Goal: Task Accomplishment & Management: Use online tool/utility

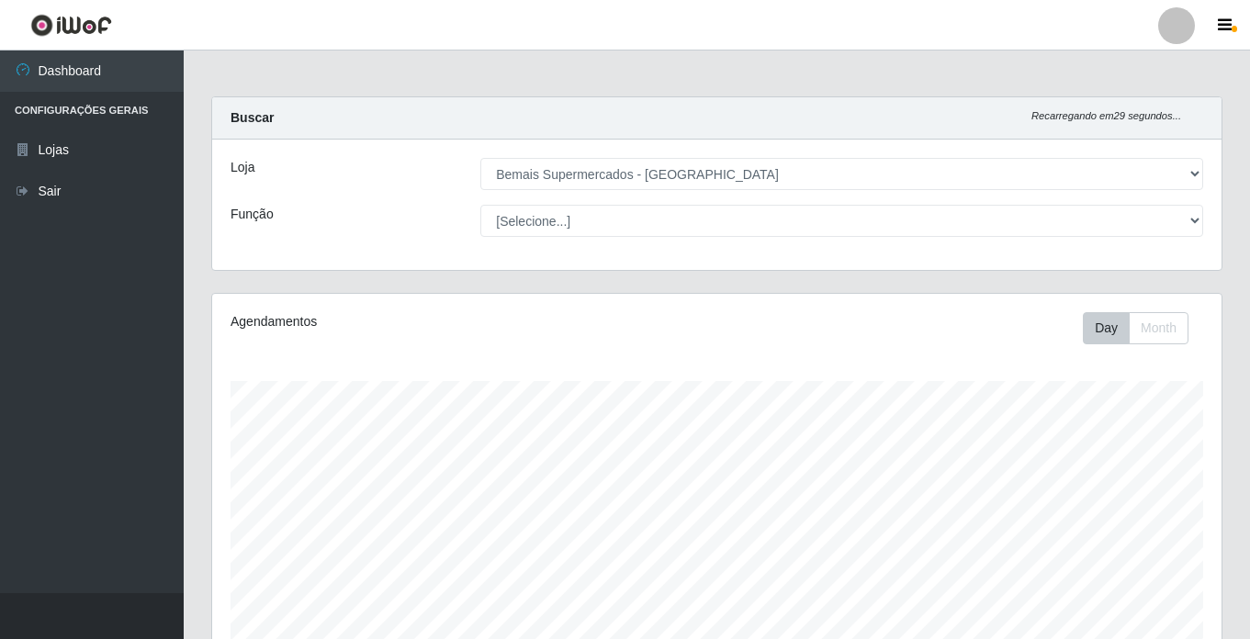
select select "250"
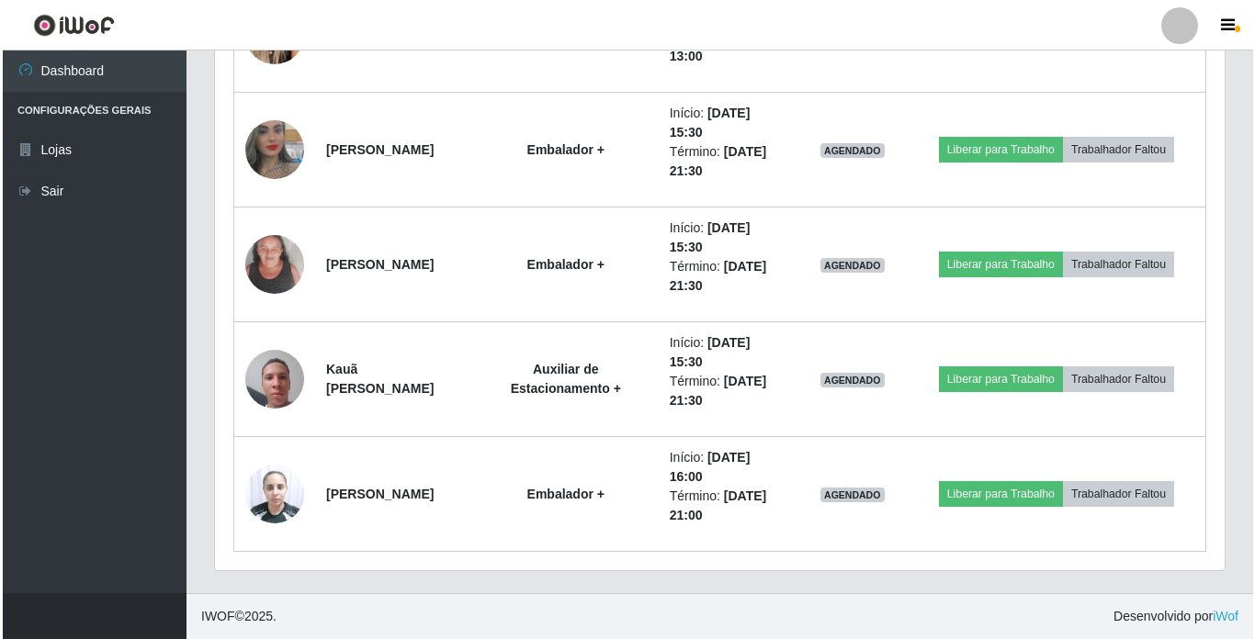
scroll to position [759, 0]
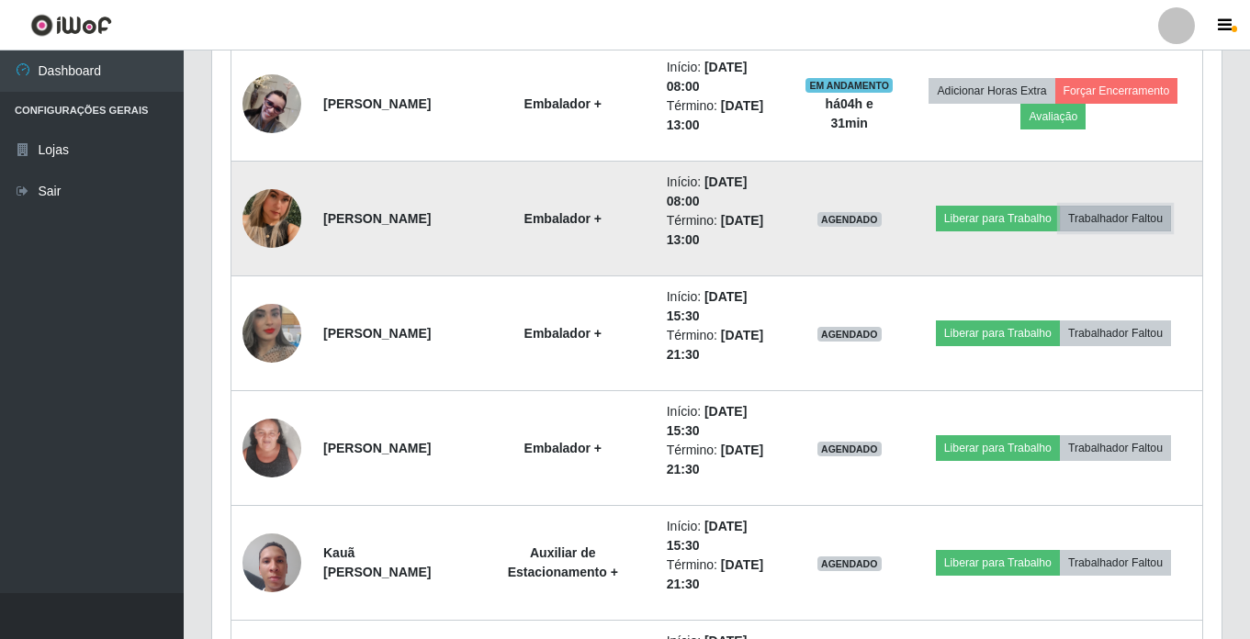
click at [1129, 215] on button "Trabalhador Faltou" at bounding box center [1115, 219] width 111 height 26
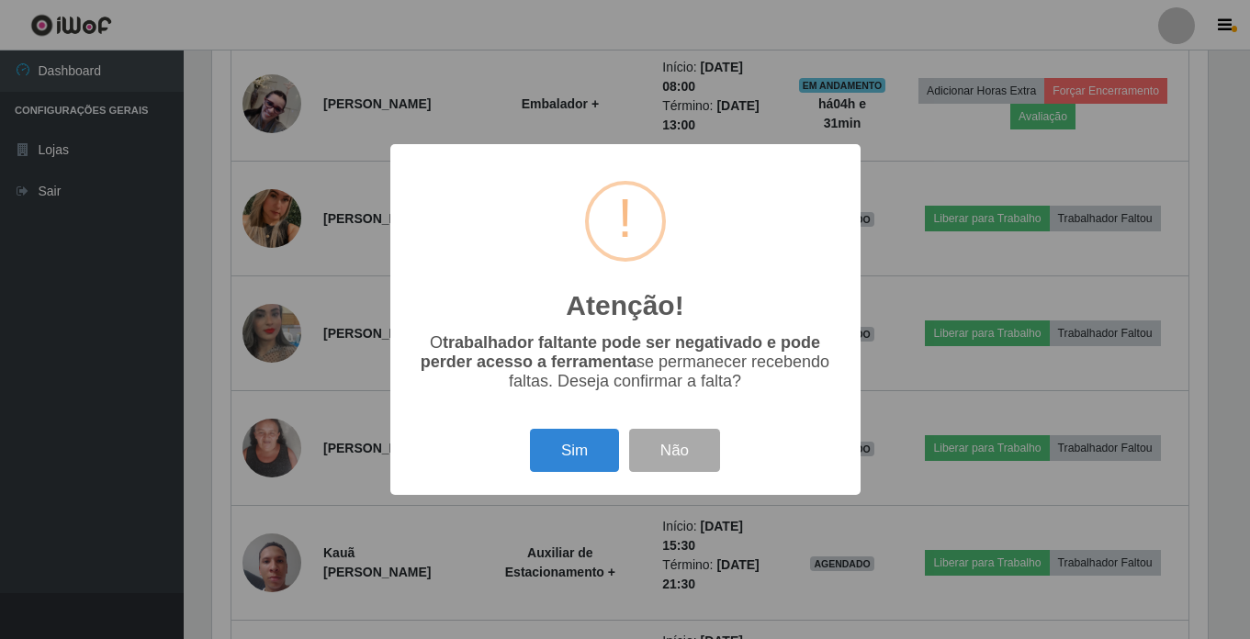
scroll to position [381, 1000]
click at [563, 456] on button "Sim" at bounding box center [576, 450] width 89 height 43
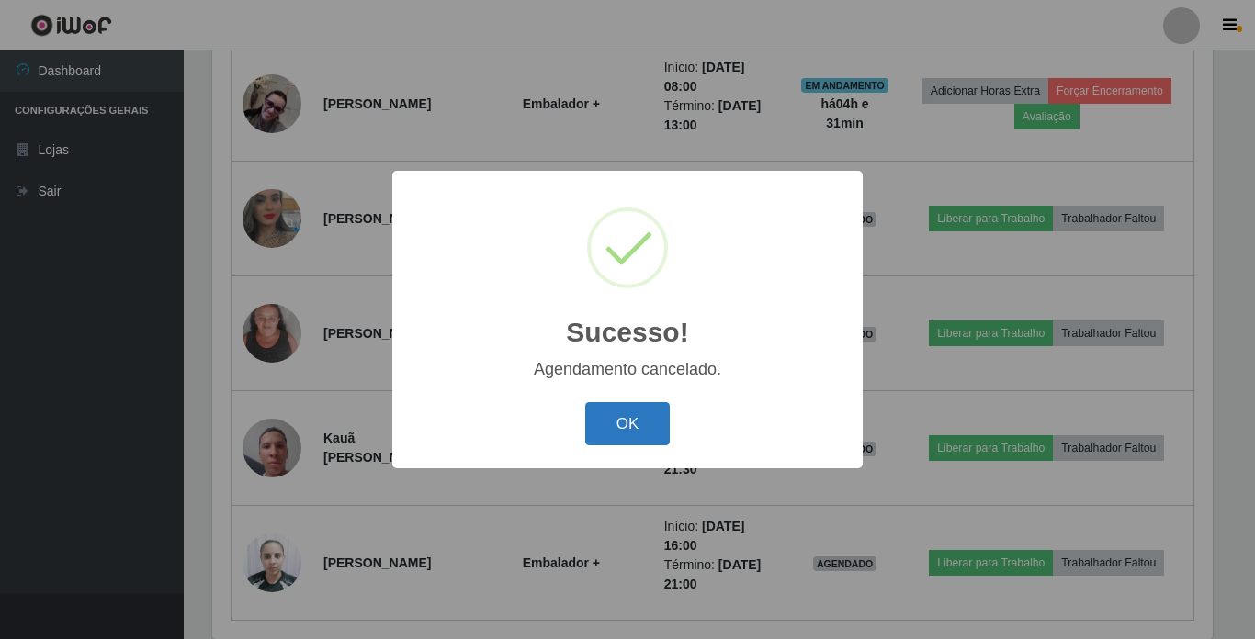
click at [630, 417] on button "OK" at bounding box center [627, 423] width 85 height 43
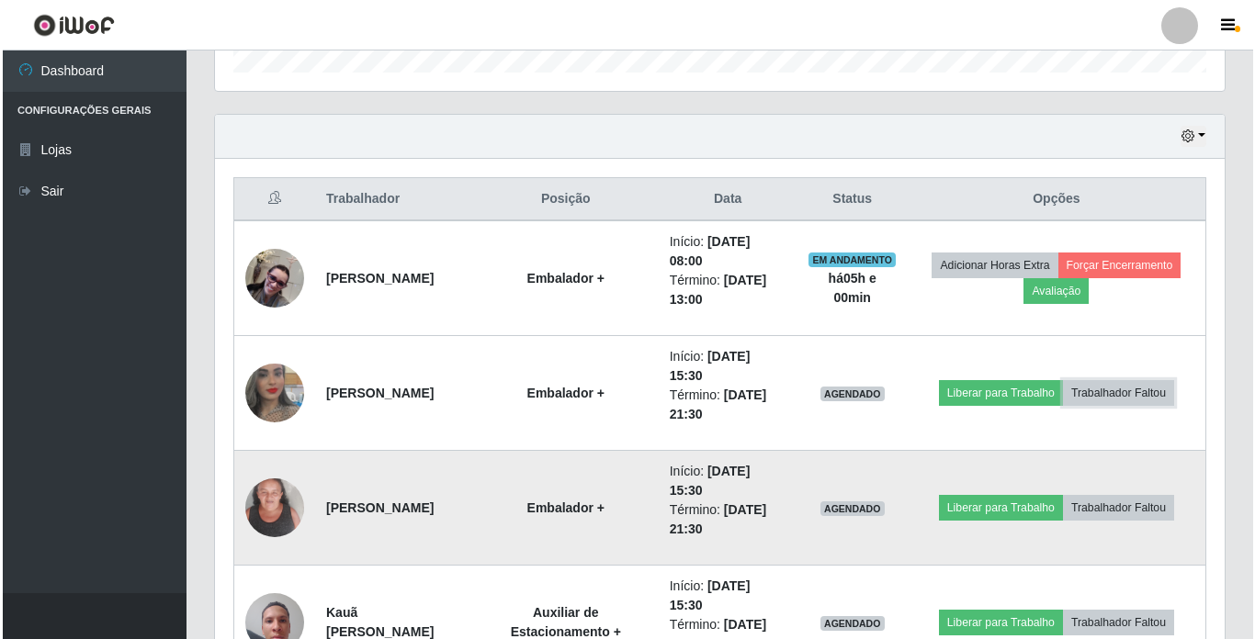
scroll to position [552, 0]
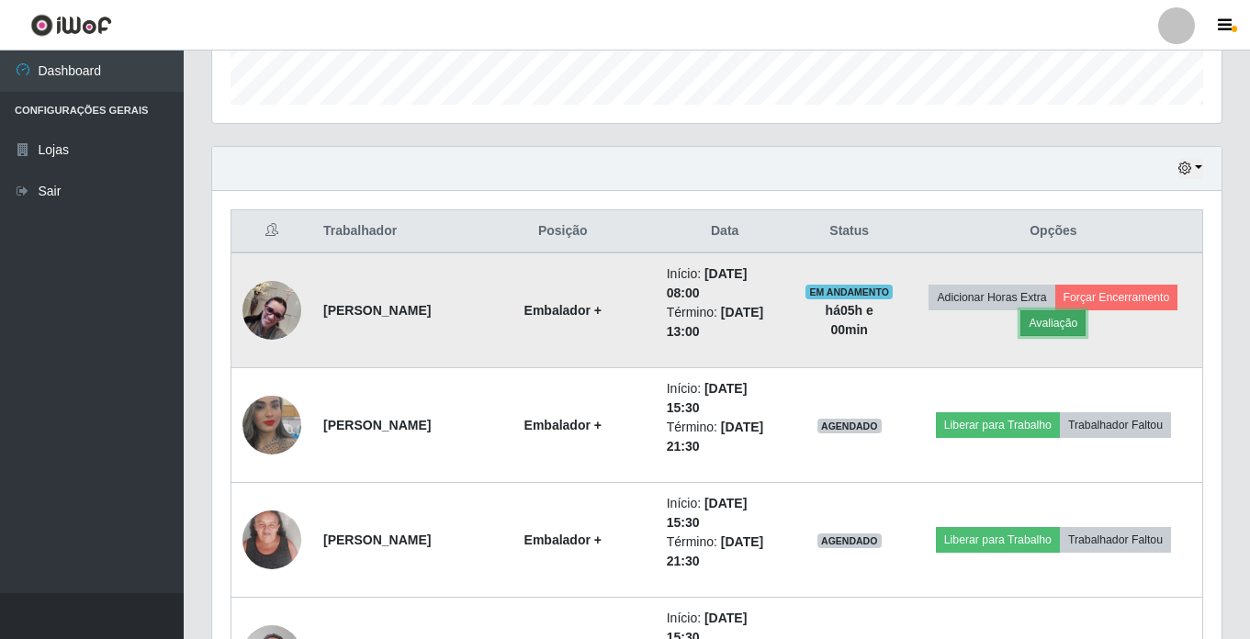
click at [1070, 325] on button "Avaliação" at bounding box center [1052, 323] width 65 height 26
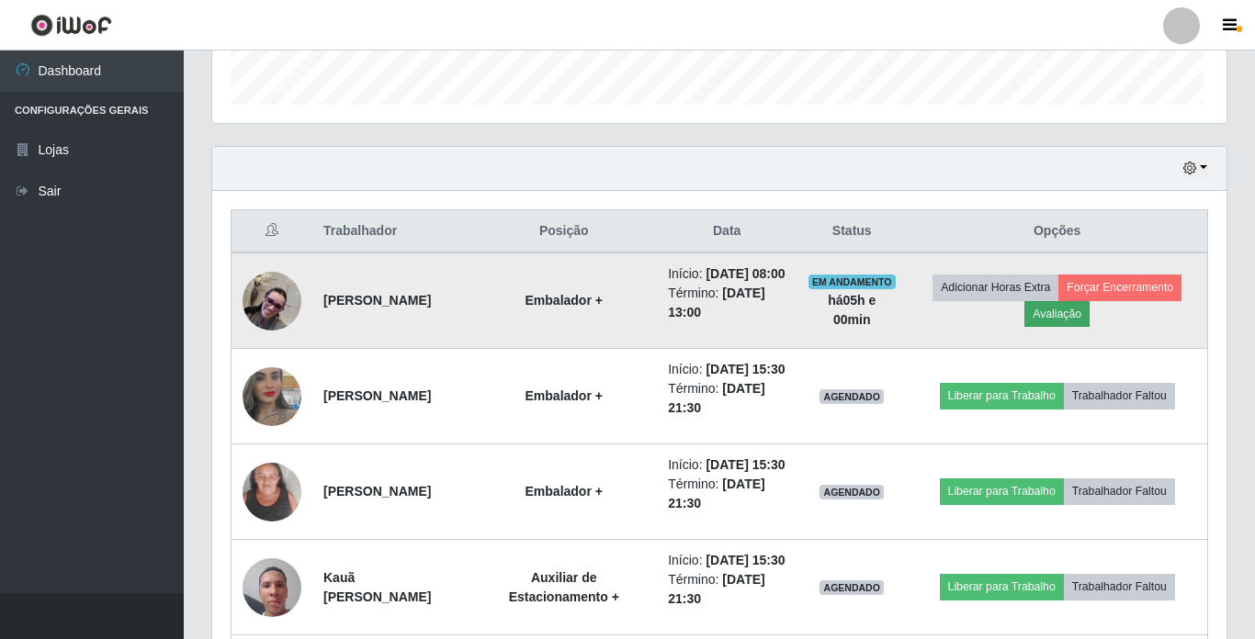
scroll to position [381, 1000]
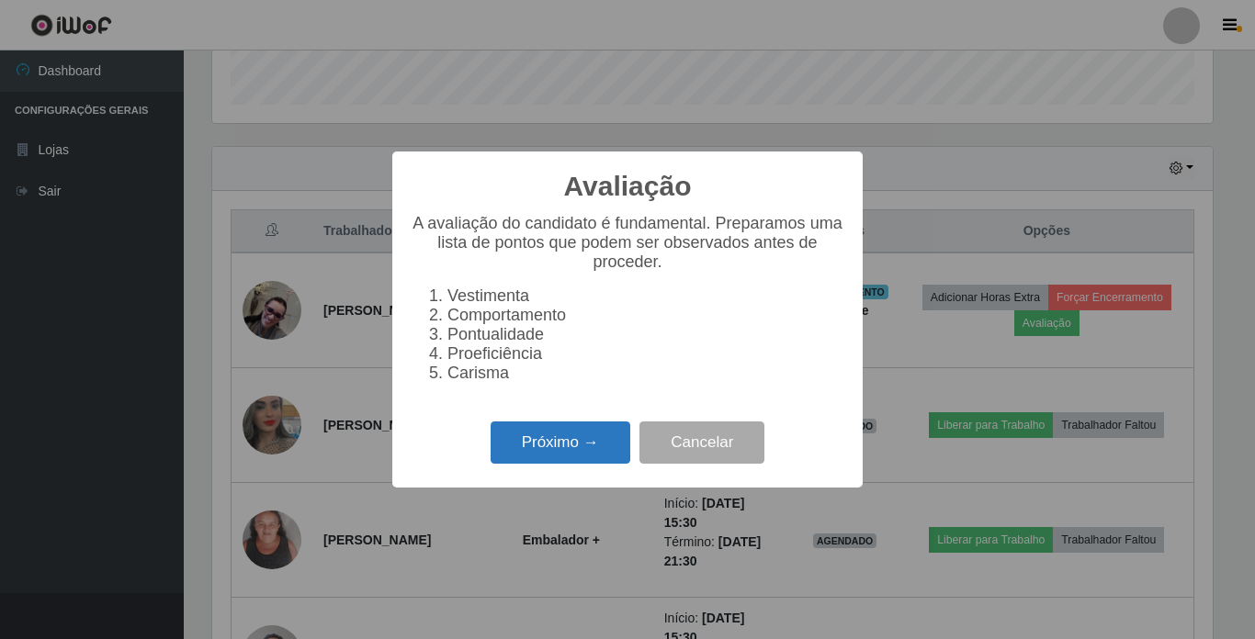
click at [581, 443] on button "Próximo →" at bounding box center [560, 443] width 140 height 43
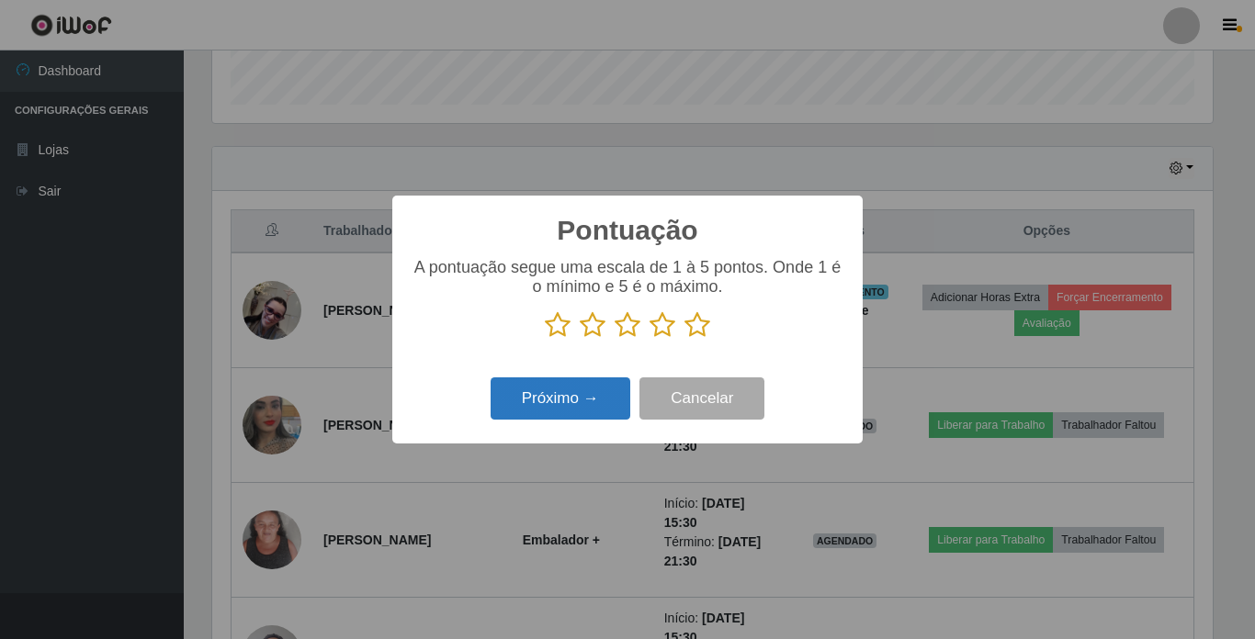
scroll to position [918030, 917411]
drag, startPoint x: 698, startPoint y: 324, endPoint x: 657, endPoint y: 343, distance: 45.2
click at [697, 324] on icon at bounding box center [697, 325] width 26 height 28
click at [684, 339] on input "radio" at bounding box center [684, 339] width 0 height 0
click at [585, 406] on button "Próximo →" at bounding box center [560, 398] width 140 height 43
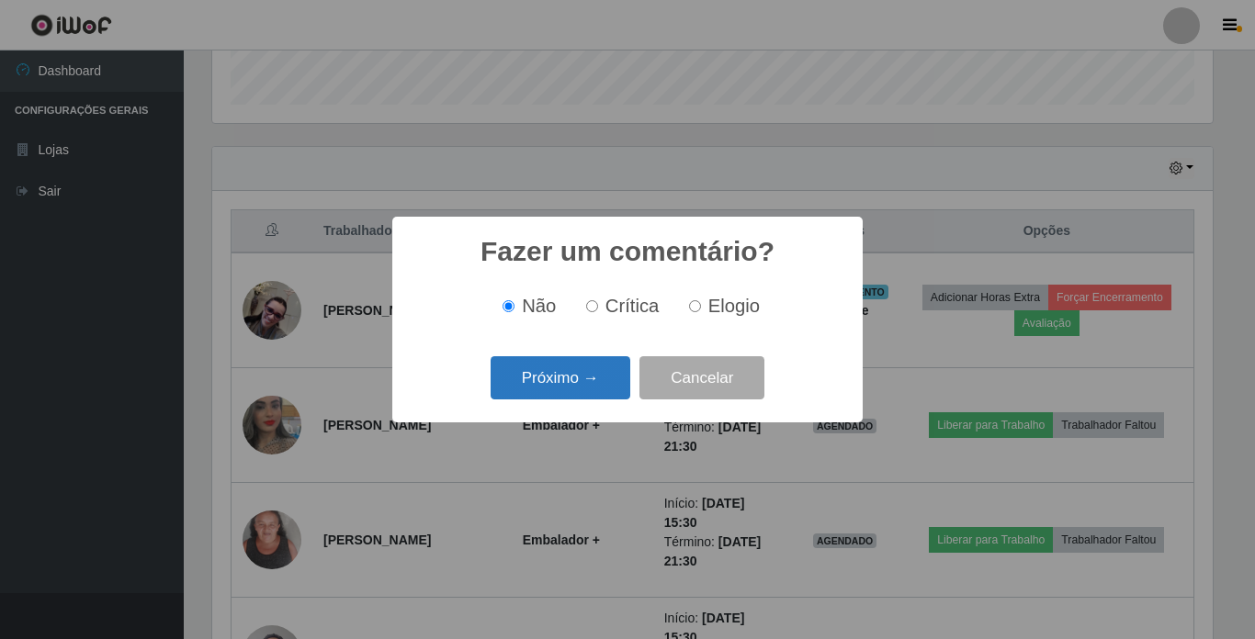
click at [590, 379] on button "Próximo →" at bounding box center [560, 377] width 140 height 43
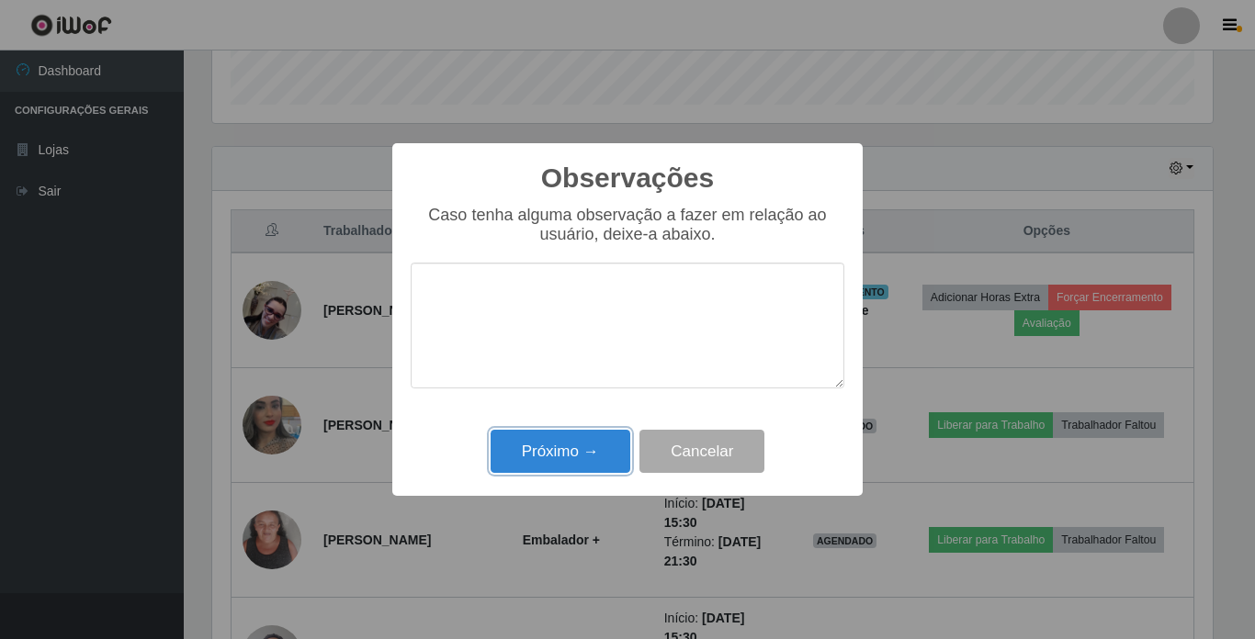
drag, startPoint x: 538, startPoint y: 445, endPoint x: 609, endPoint y: 422, distance: 74.4
click at [544, 444] on button "Próximo →" at bounding box center [560, 451] width 140 height 43
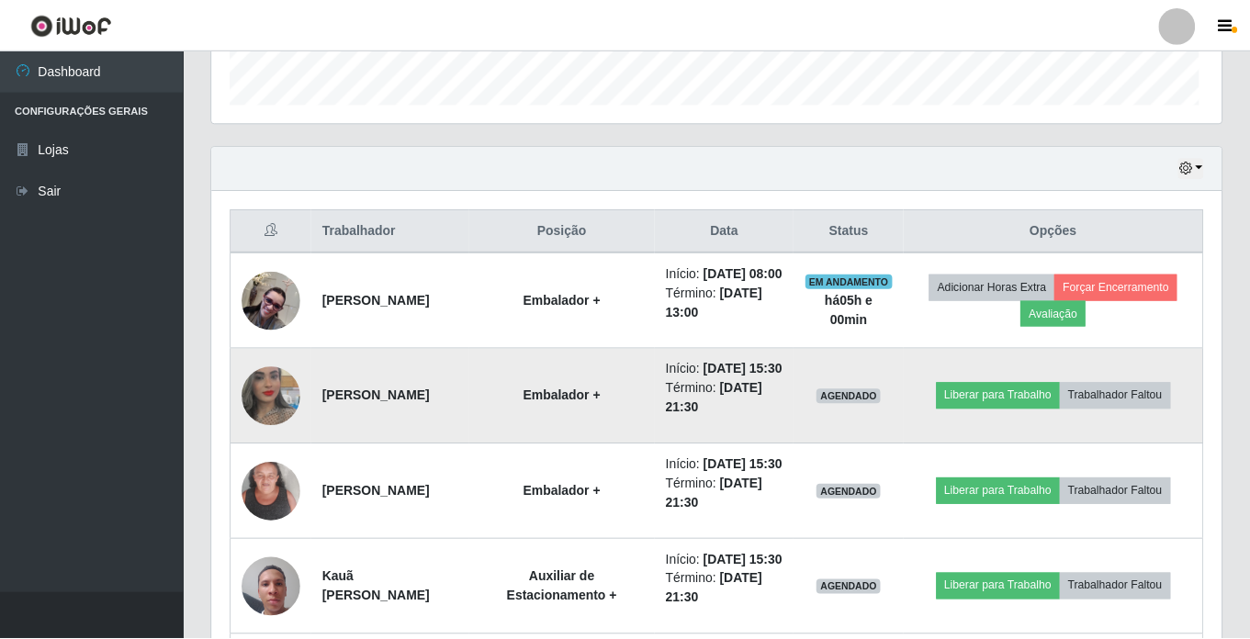
scroll to position [381, 1009]
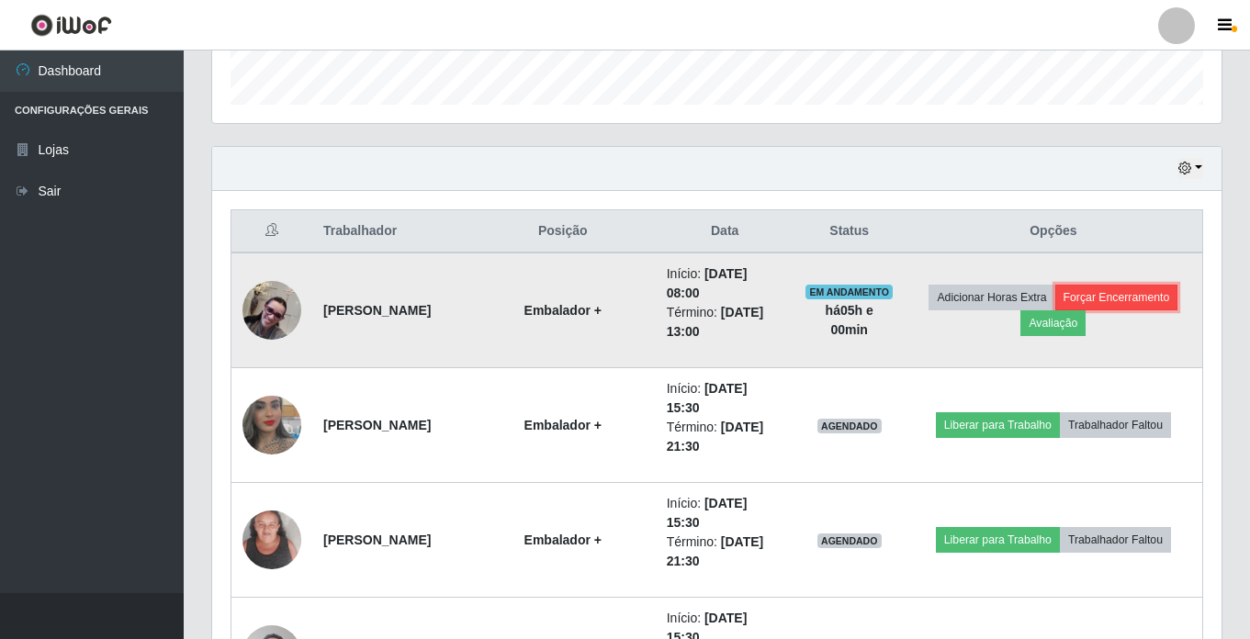
click at [1118, 292] on button "Forçar Encerramento" at bounding box center [1116, 298] width 123 height 26
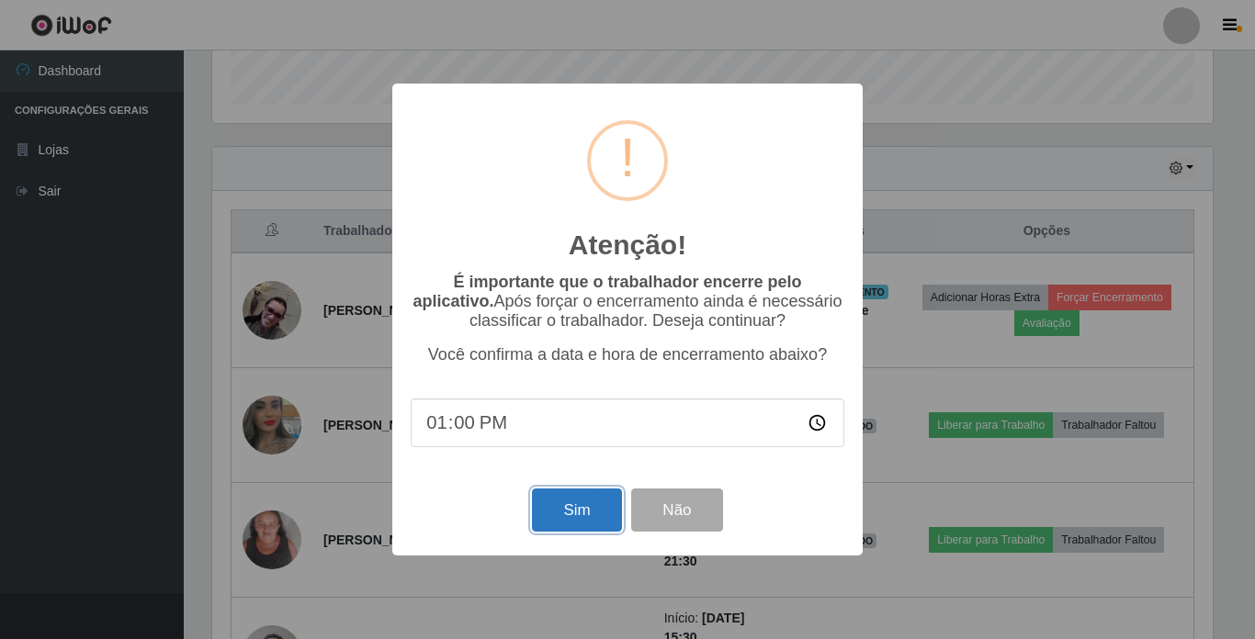
click at [566, 516] on button "Sim" at bounding box center [576, 510] width 89 height 43
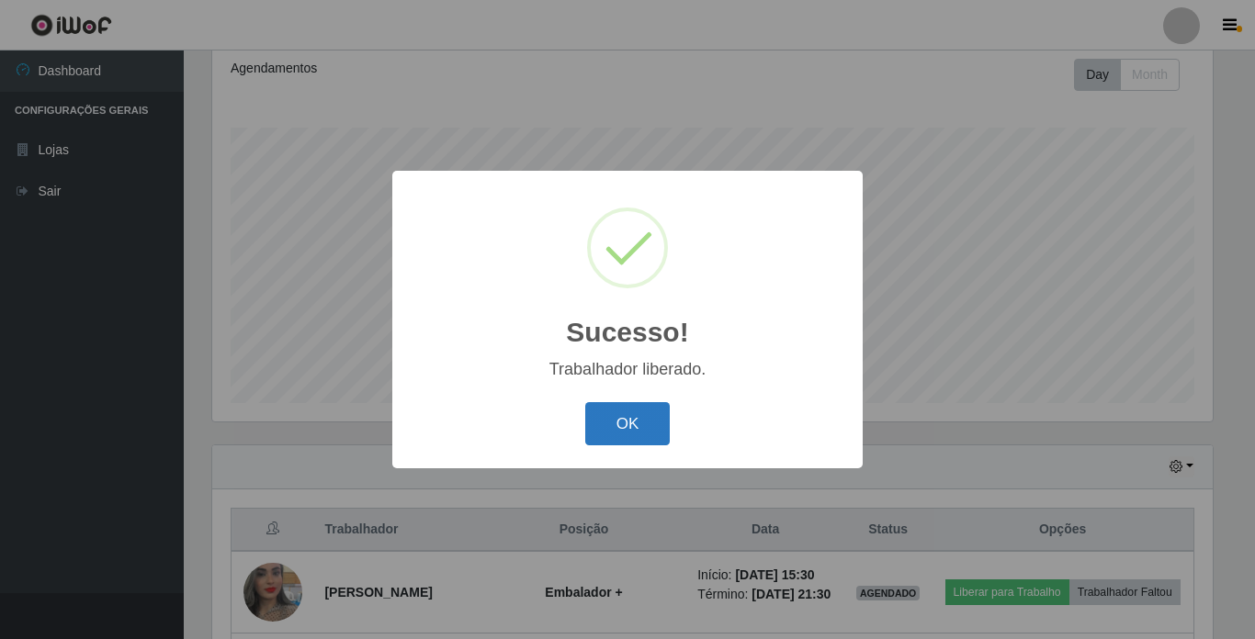
click at [632, 419] on button "OK" at bounding box center [627, 423] width 85 height 43
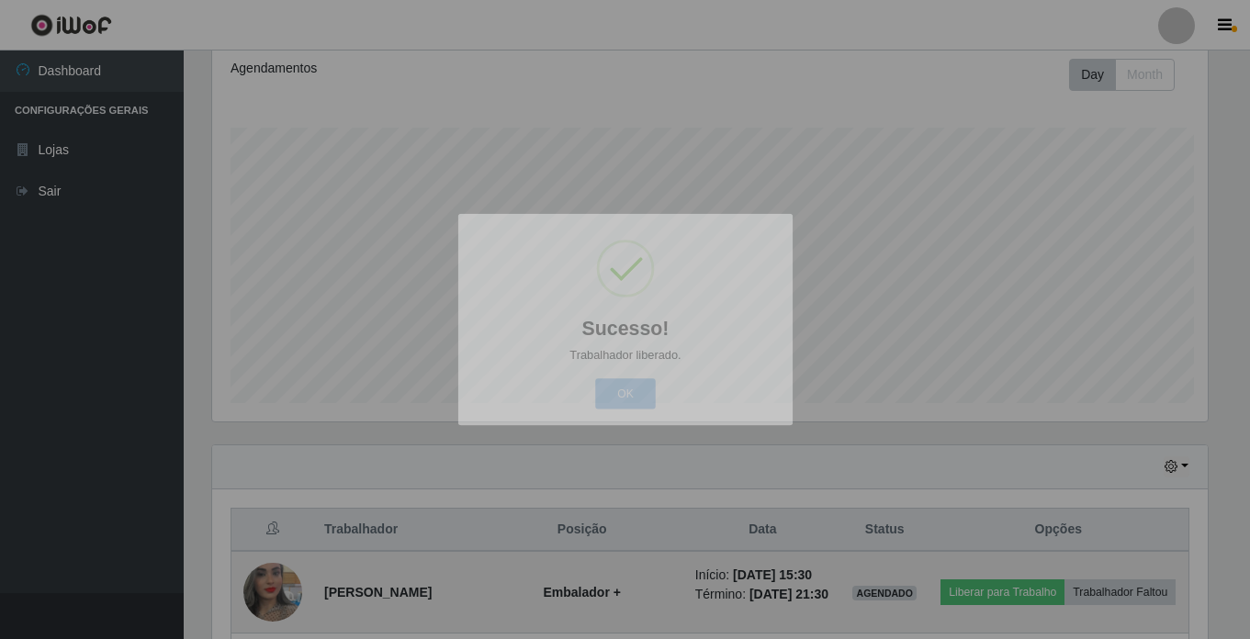
scroll to position [381, 1009]
